Goal: Transaction & Acquisition: Register for event/course

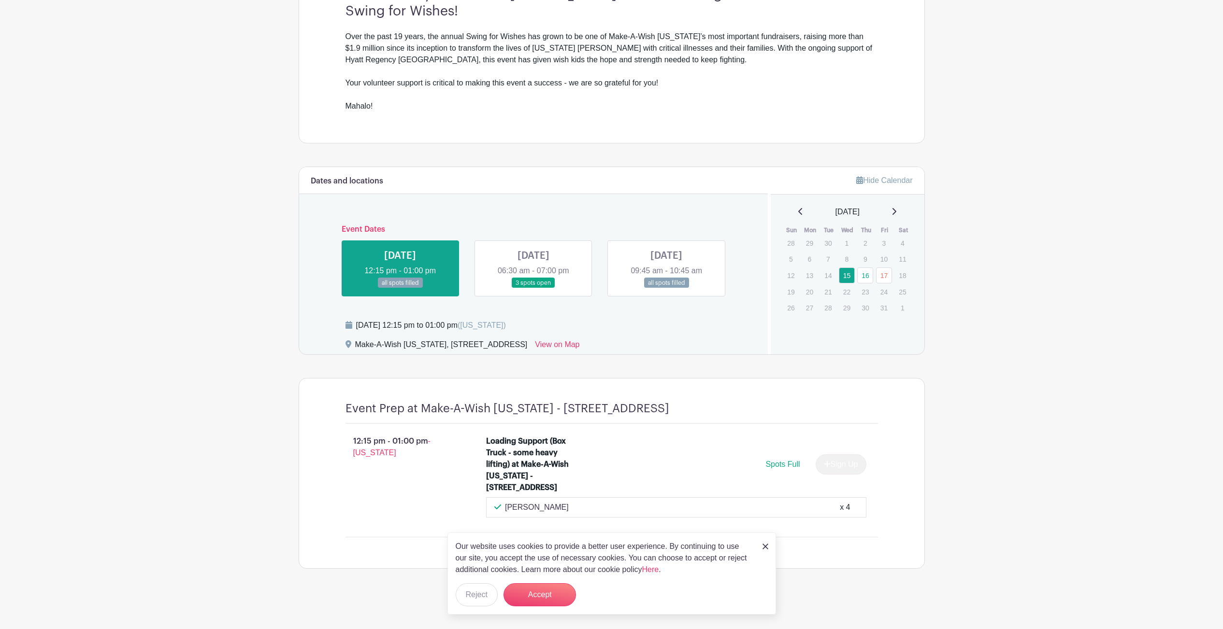
scroll to position [336, 0]
click at [764, 549] on link at bounding box center [765, 547] width 6 height 12
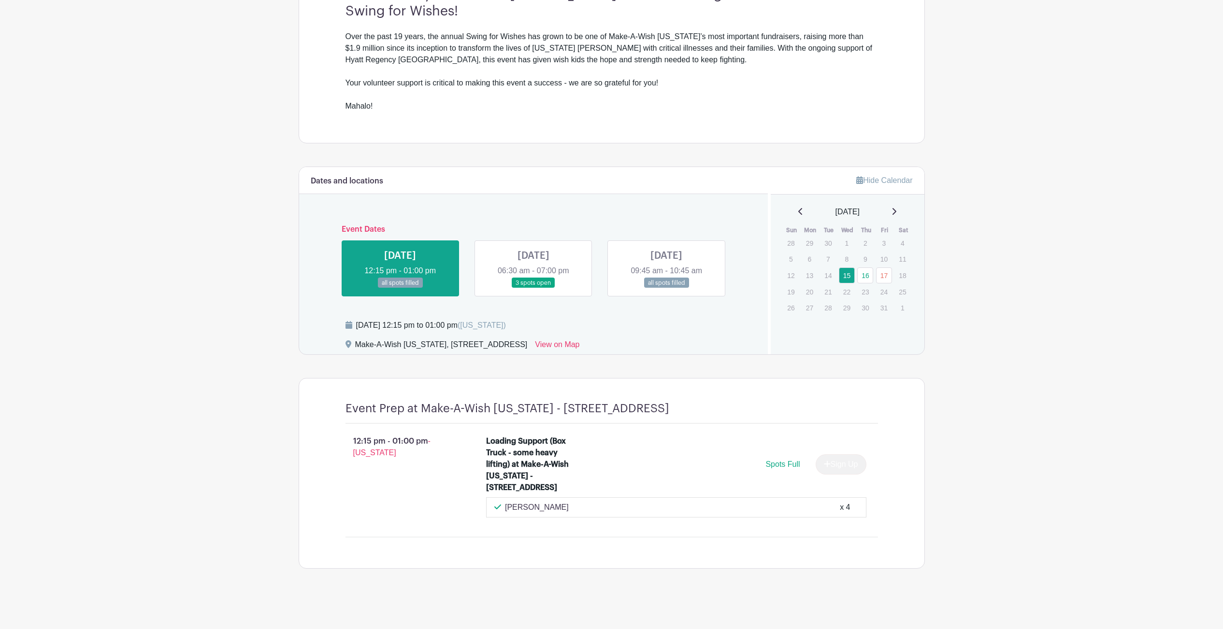
click at [533, 288] on link at bounding box center [533, 288] width 0 height 0
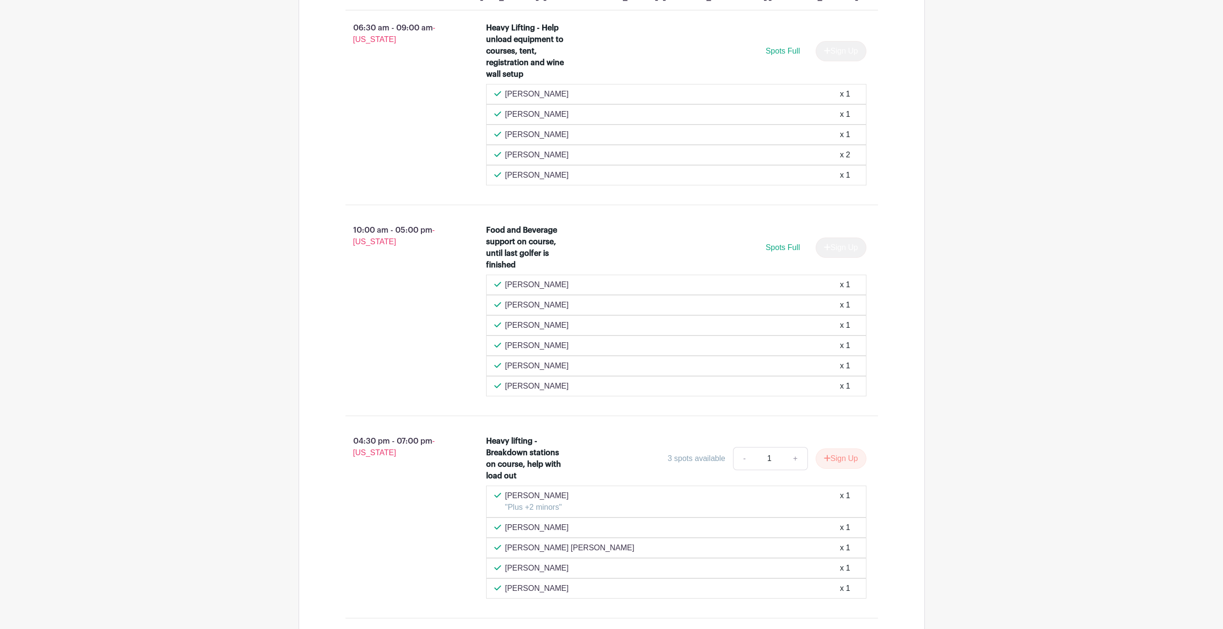
scroll to position [807, 0]
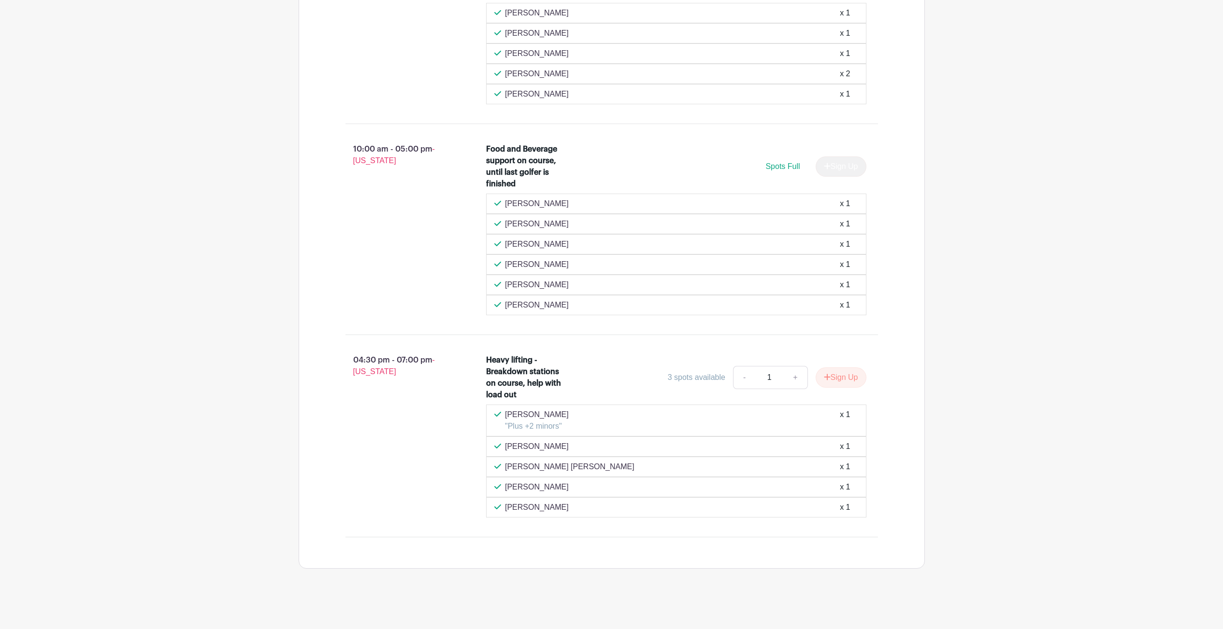
drag, startPoint x: 565, startPoint y: 511, endPoint x: 500, endPoint y: 418, distance: 113.5
click at [500, 418] on div "[PERSON_NAME] "Plus +2 minors" x 1 [PERSON_NAME] x 1 [PERSON_NAME] [PERSON_NAME…" at bounding box center [676, 461] width 380 height 113
click at [635, 477] on div "[PERSON_NAME] x 1" at bounding box center [676, 487] width 380 height 20
drag, startPoint x: 661, startPoint y: 378, endPoint x: 721, endPoint y: 382, distance: 60.5
click at [722, 381] on div "3 spots available - 1 + Sign Up" at bounding box center [723, 377] width 285 height 23
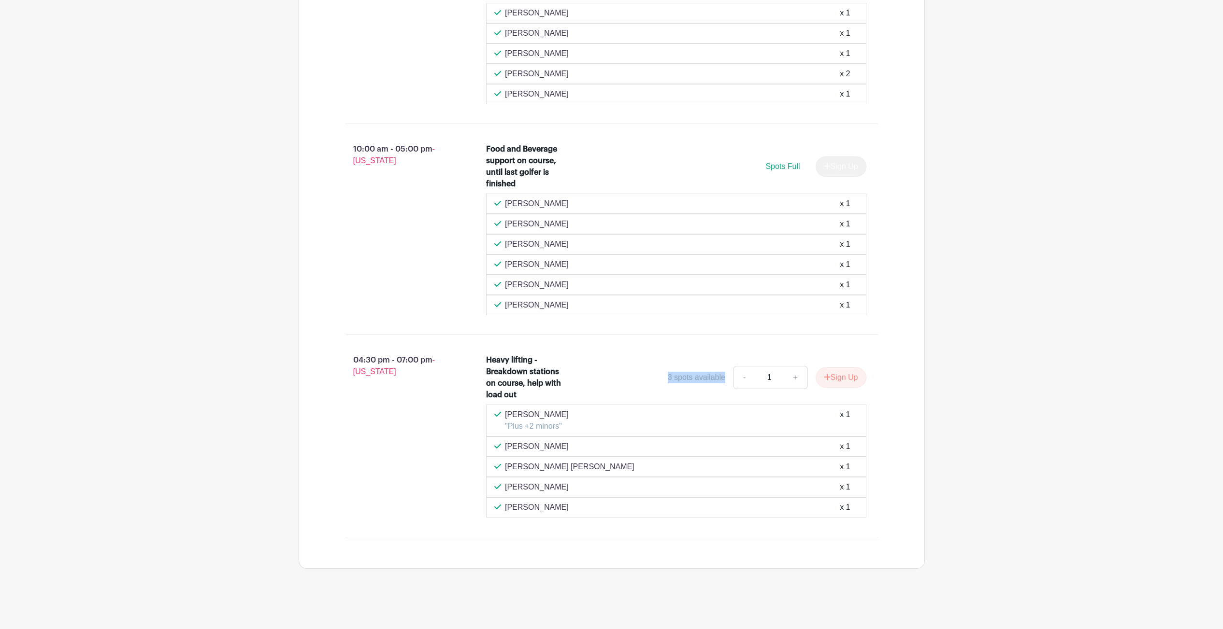
drag, startPoint x: 477, startPoint y: 361, endPoint x: 525, endPoint y: 397, distance: 59.0
click at [525, 397] on div "Heavy lifting - Breakdown stations on course, help with load out 3 spots availa…" at bounding box center [682, 436] width 423 height 171
click at [835, 371] on button "Sign Up" at bounding box center [840, 378] width 51 height 20
click at [409, 433] on div "04:30 pm - 07:00 pm - [US_STATE]" at bounding box center [400, 436] width 141 height 171
click at [855, 604] on link "Review & Confirm Signups" at bounding box center [868, 603] width 112 height 23
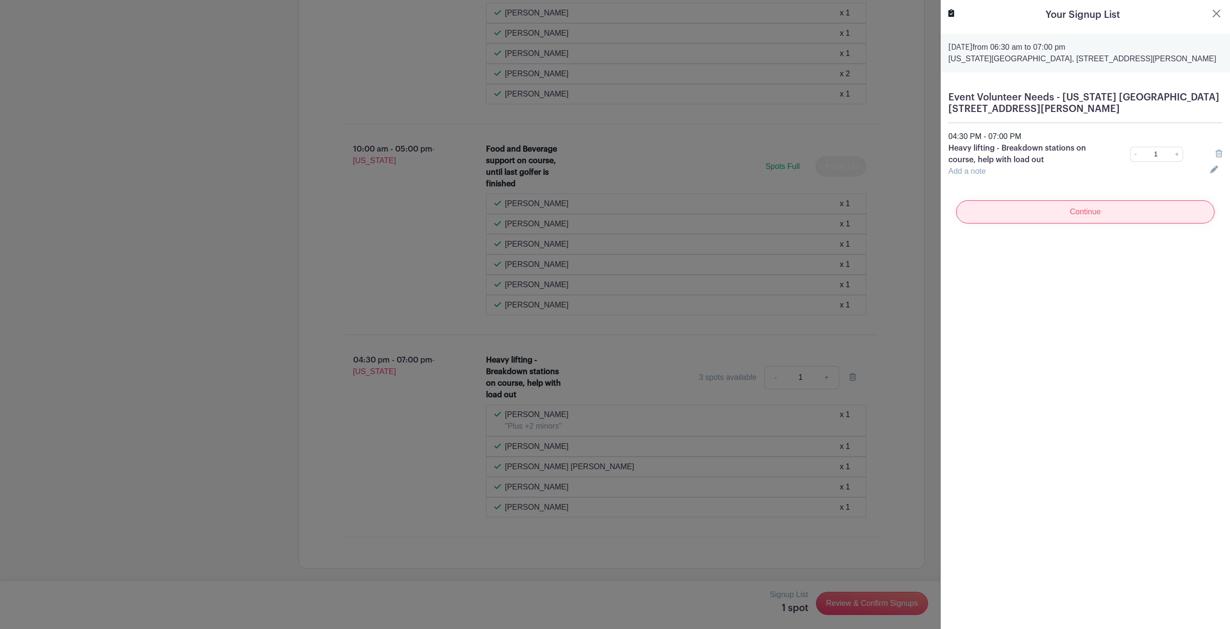
click at [1027, 211] on input "Continue" at bounding box center [1085, 211] width 258 height 23
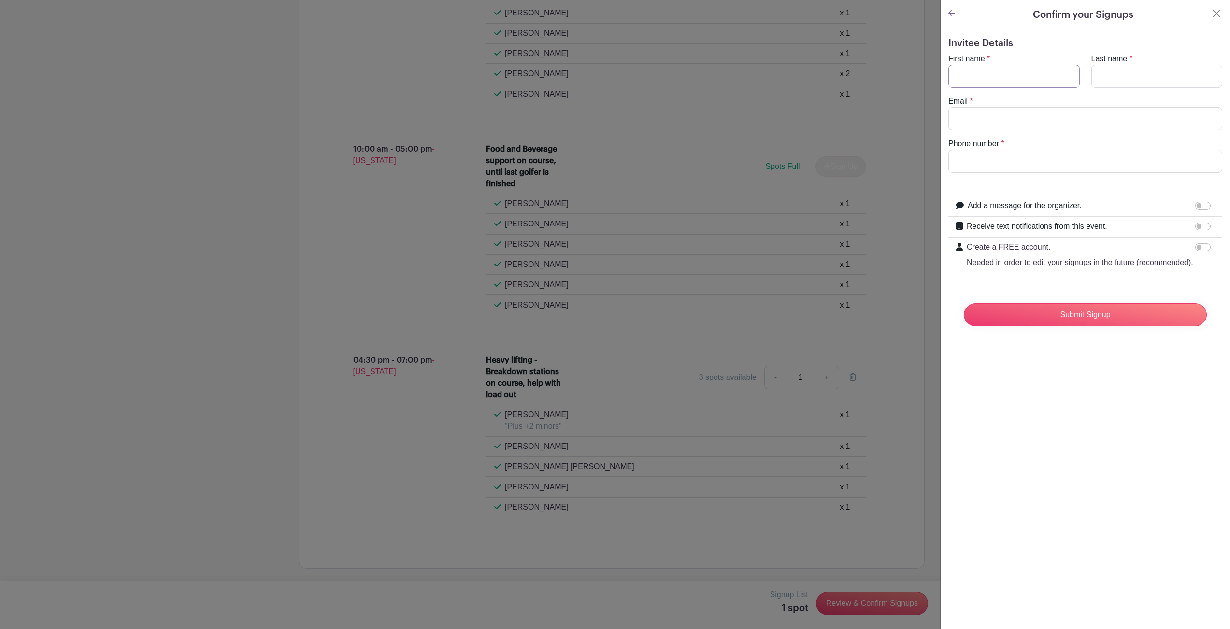
click at [978, 78] on input "First name" at bounding box center [1013, 76] width 131 height 23
type input "Sofia"
type input "[PERSON_NAME]"
click at [976, 115] on input "Email" at bounding box center [1085, 118] width 274 height 23
click at [1050, 120] on input "dede143911@gmai" at bounding box center [1085, 118] width 274 height 23
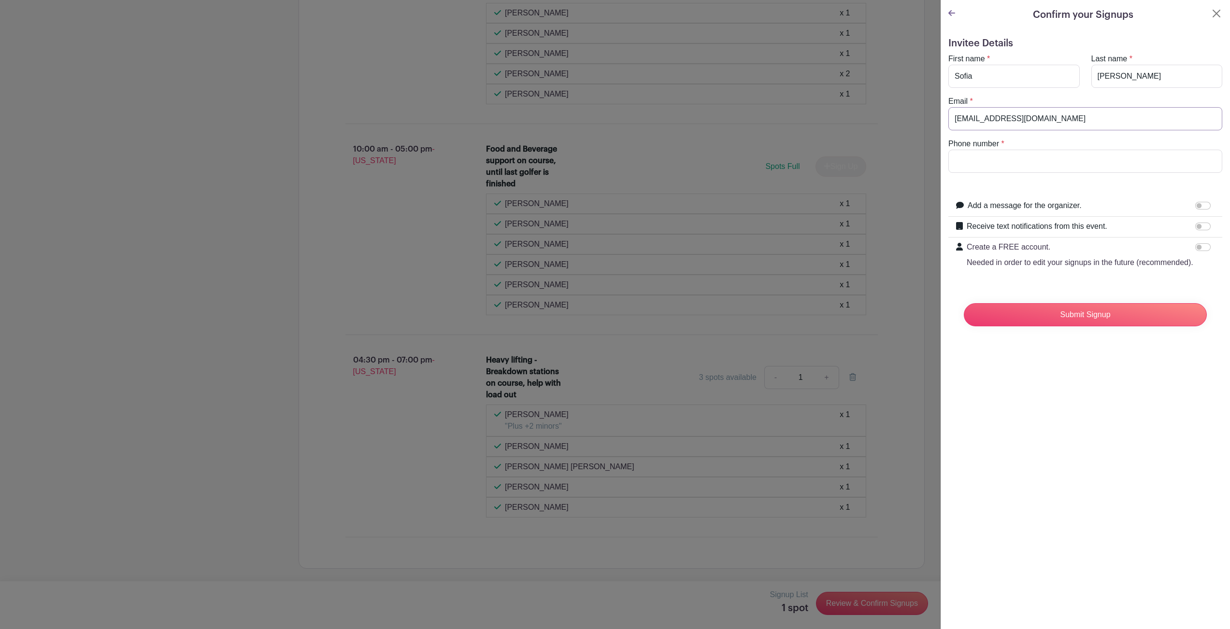
type input "[EMAIL_ADDRESS][DOMAIN_NAME]"
click at [1028, 155] on input "Phone number" at bounding box center [1085, 161] width 274 height 23
type input "[PHONE_NUMBER]"
click at [1086, 327] on input "Submit Signup" at bounding box center [1085, 314] width 243 height 23
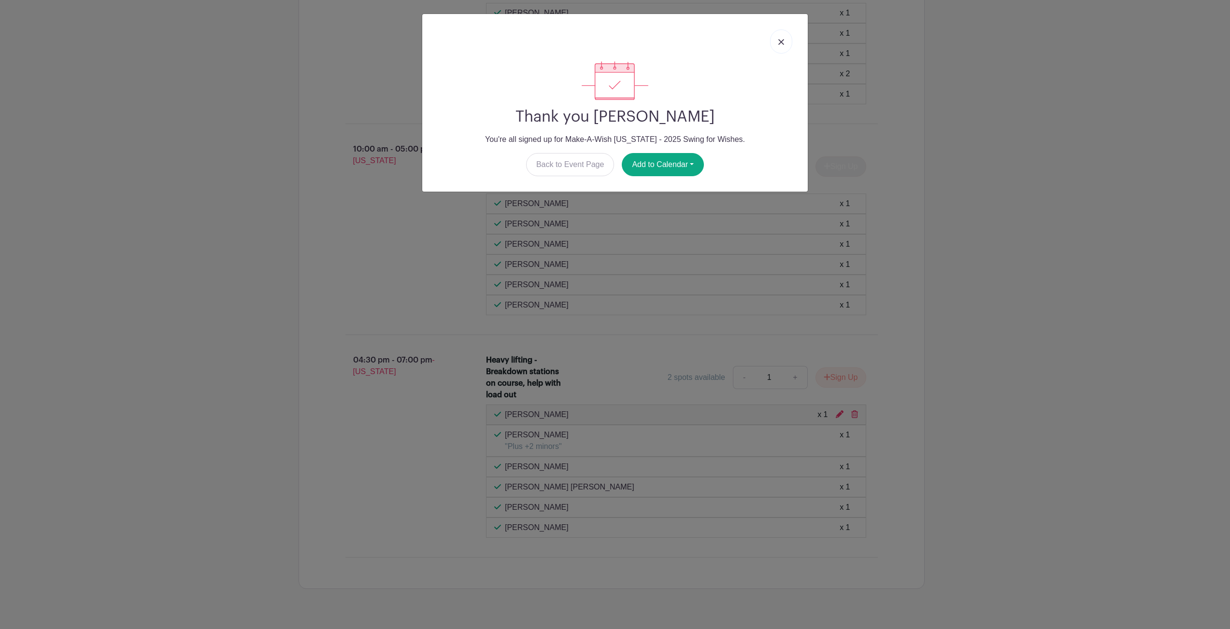
click at [784, 42] on img at bounding box center [781, 42] width 6 height 6
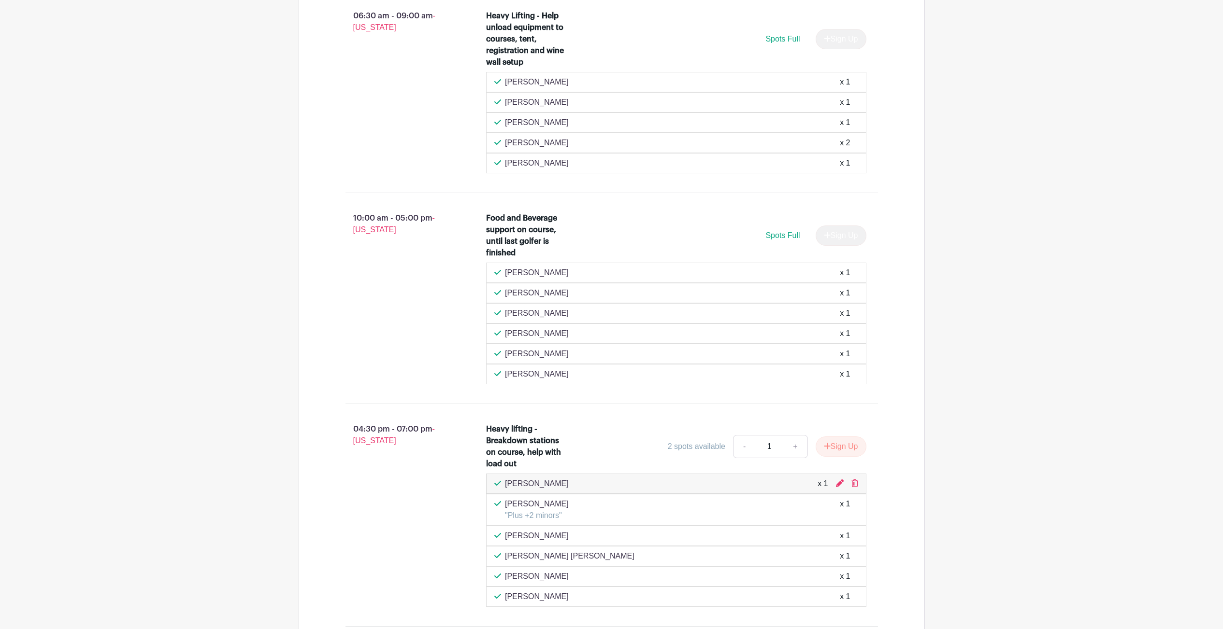
scroll to position [660, 0]
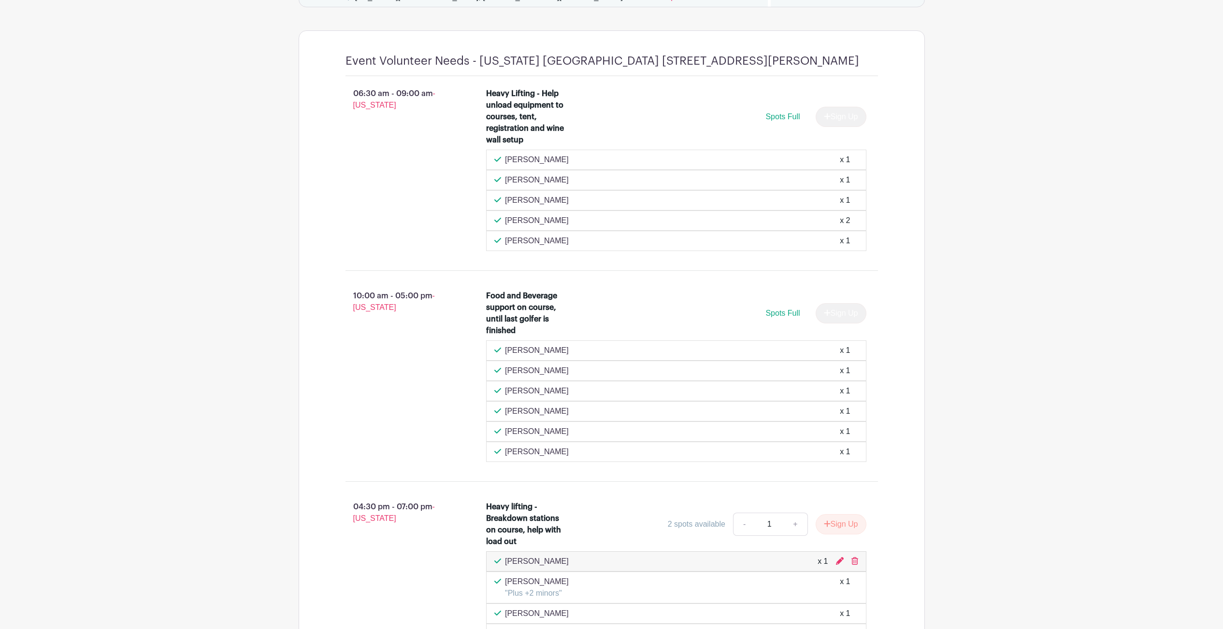
drag, startPoint x: 541, startPoint y: 201, endPoint x: 504, endPoint y: 199, distance: 36.8
click at [504, 199] on div "[PERSON_NAME] x 1" at bounding box center [676, 201] width 364 height 12
drag, startPoint x: 557, startPoint y: 393, endPoint x: 503, endPoint y: 397, distance: 53.3
click at [503, 397] on div "[PERSON_NAME] x 1" at bounding box center [676, 392] width 364 height 12
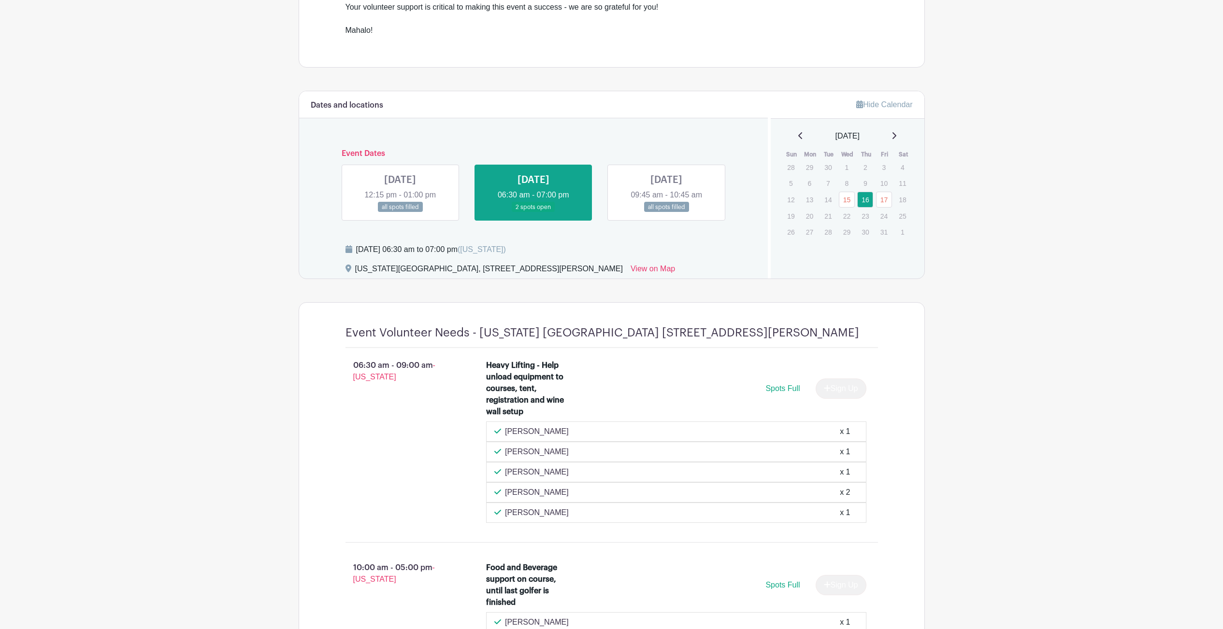
scroll to position [729, 0]
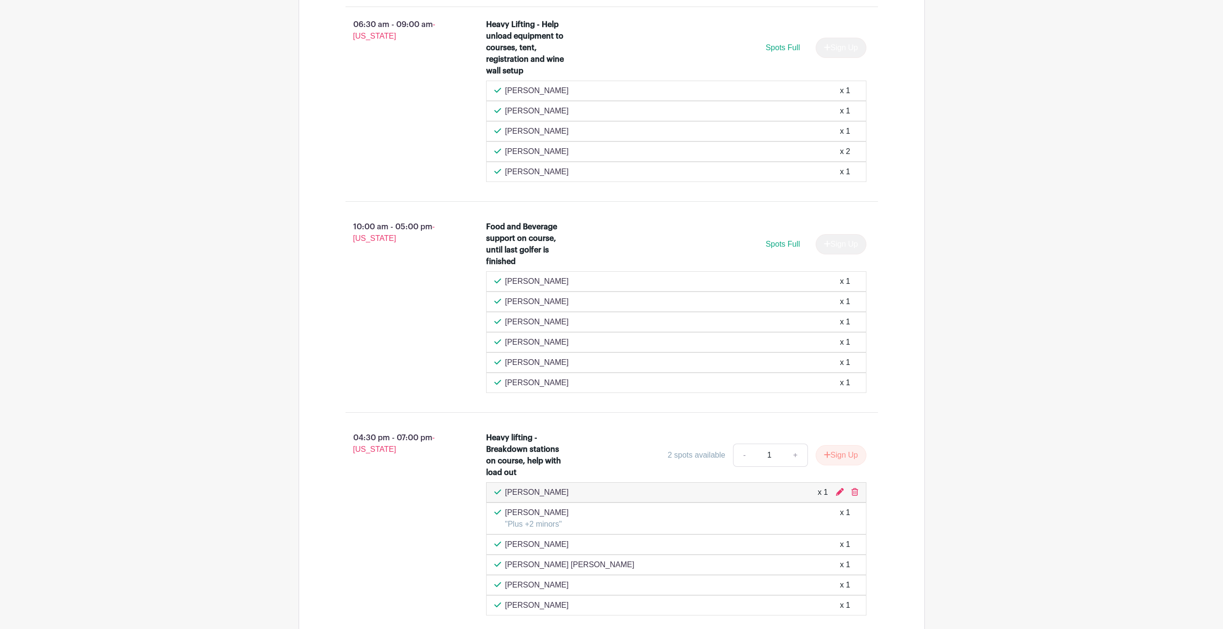
click at [521, 469] on div "Heavy lifting - Breakdown stations on course, help with load out" at bounding box center [528, 455] width 84 height 46
drag, startPoint x: 520, startPoint y: 475, endPoint x: 486, endPoint y: 443, distance: 47.5
click at [486, 442] on div "Heavy lifting - Breakdown stations on course, help with load out" at bounding box center [528, 455] width 84 height 46
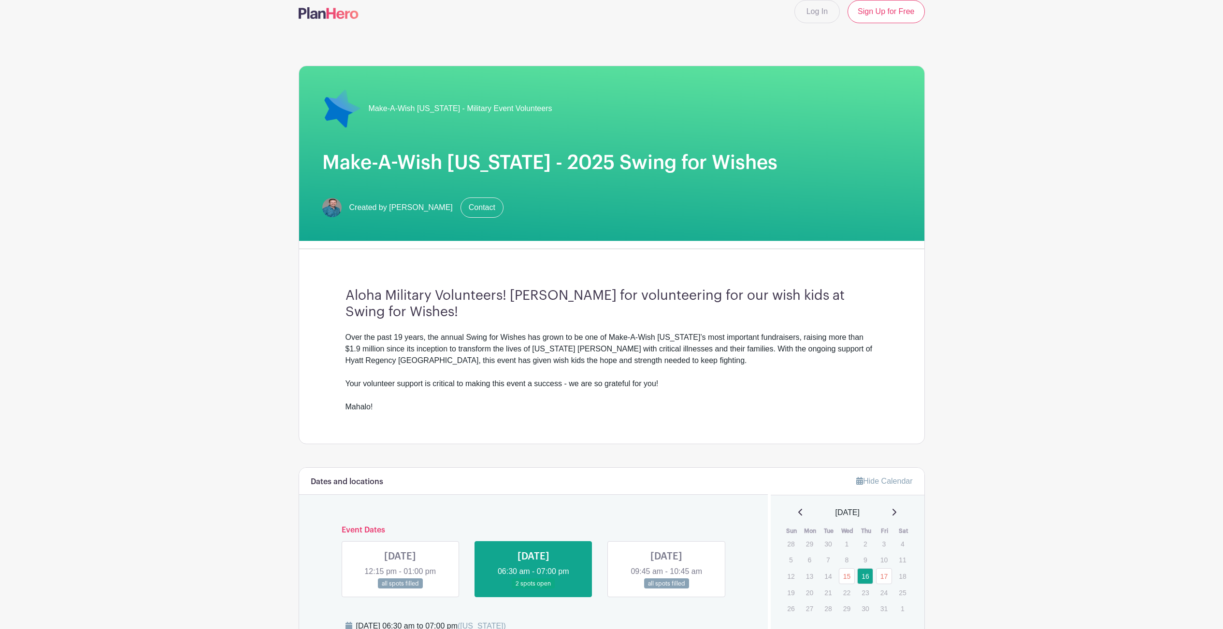
scroll to position [0, 0]
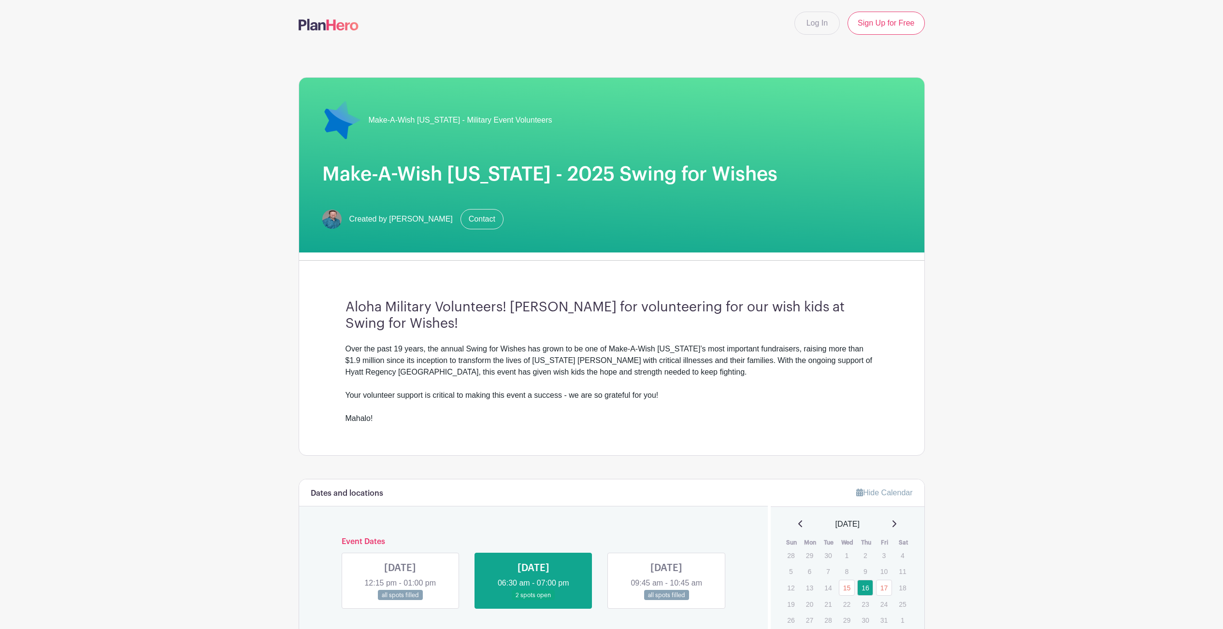
drag, startPoint x: 588, startPoint y: 350, endPoint x: 692, endPoint y: 362, distance: 105.1
click at [692, 362] on div "Over the past 19 years, the annual Swing for Wishes has grown to be one of Make…" at bounding box center [611, 383] width 532 height 81
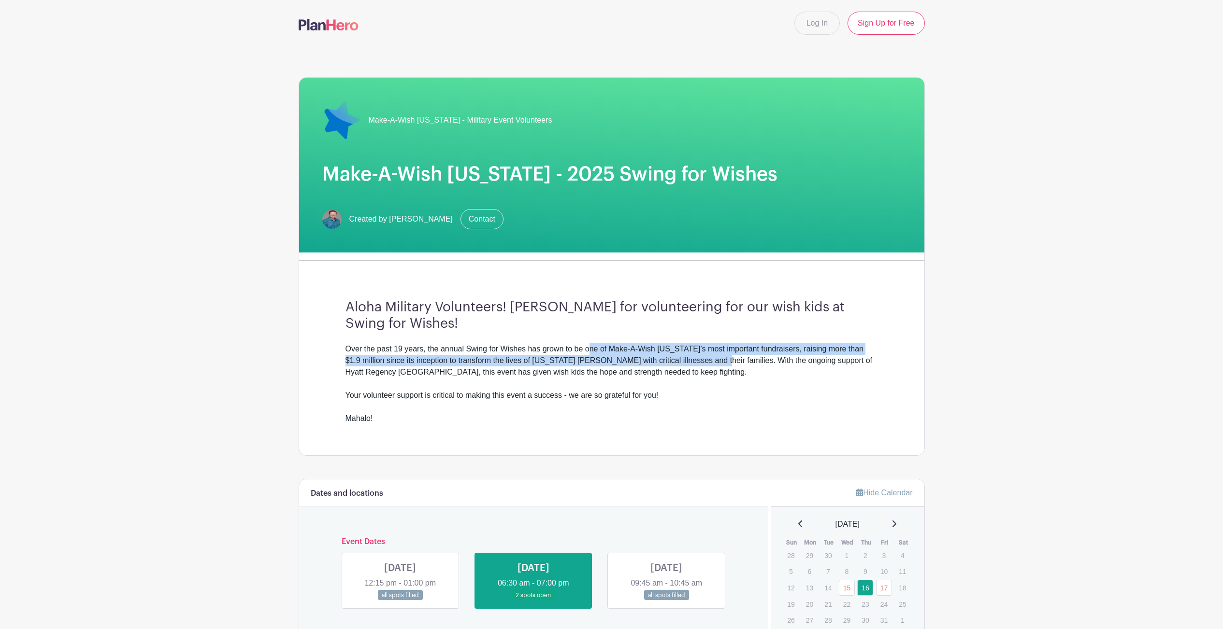
click at [574, 338] on div "Aloha Military Volunteers! [PERSON_NAME] for volunteering for our wish kids at …" at bounding box center [611, 362] width 579 height 187
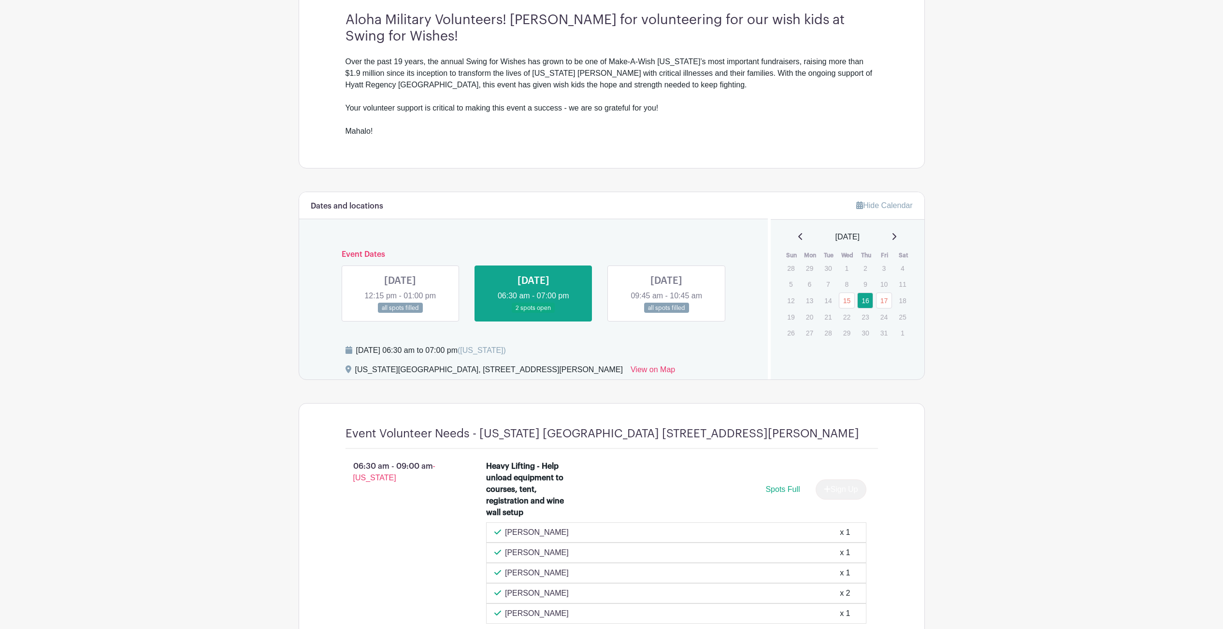
scroll to position [292, 0]
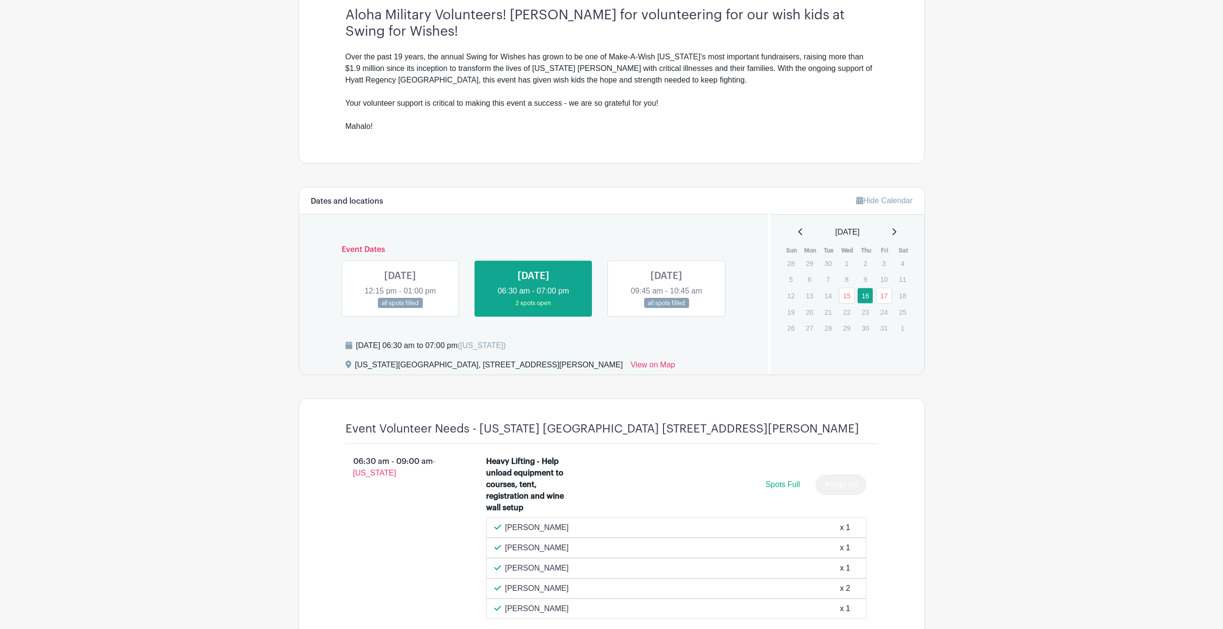
click at [400, 309] on link at bounding box center [400, 309] width 0 height 0
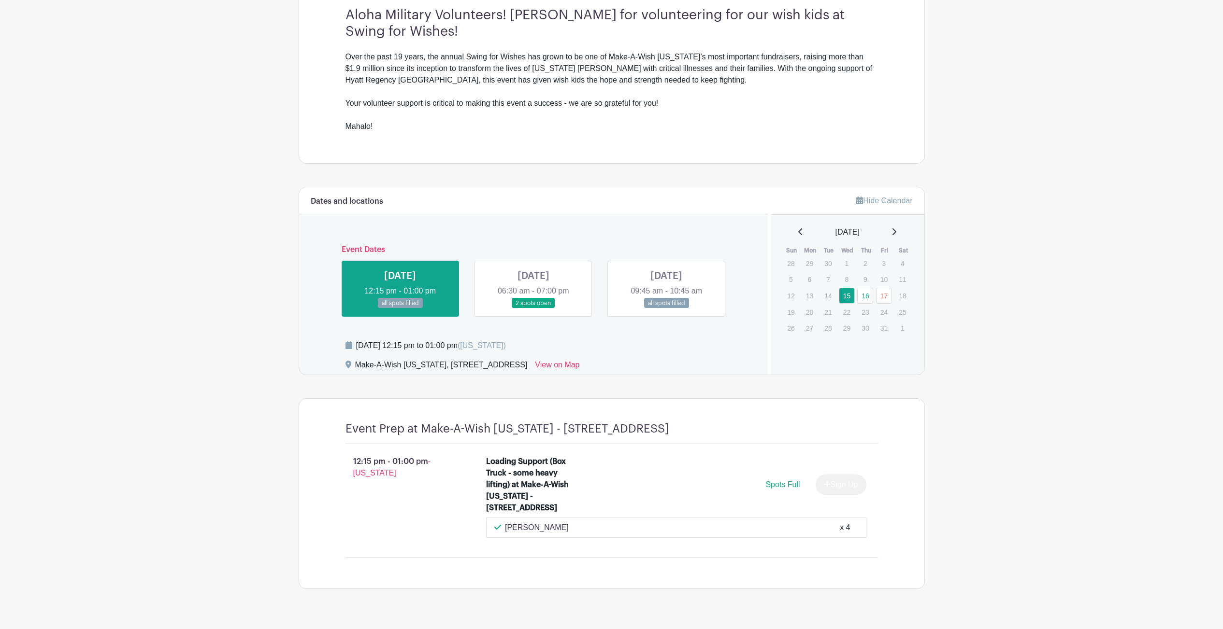
scroll to position [336, 0]
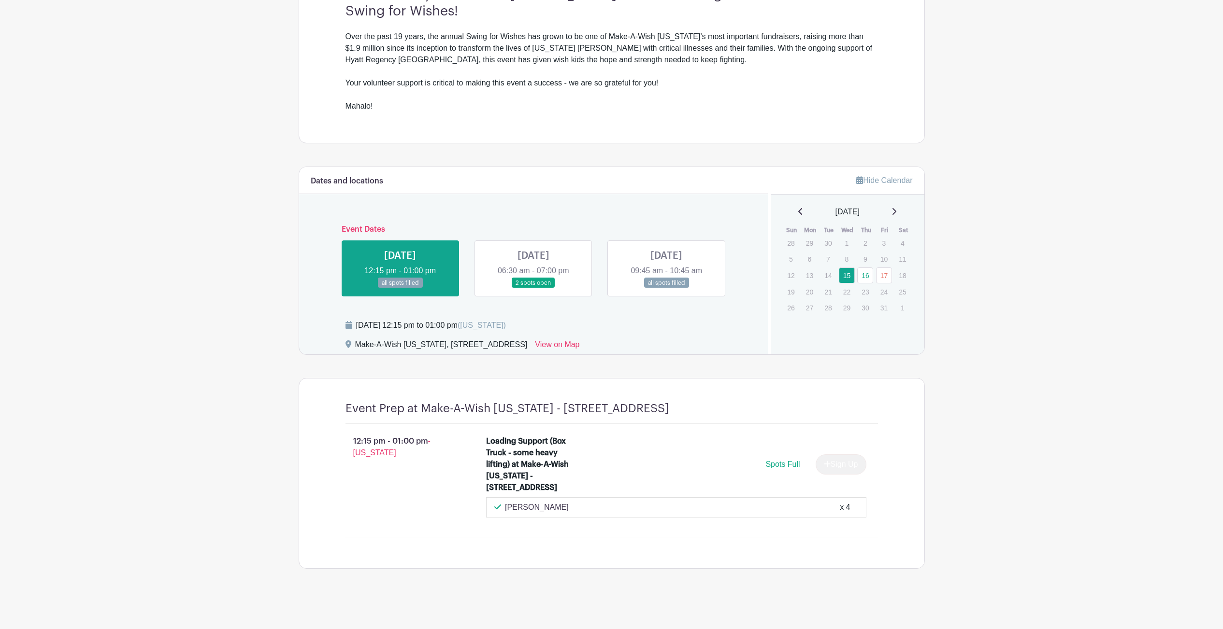
click at [533, 288] on link at bounding box center [533, 288] width 0 height 0
